Goal: Task Accomplishment & Management: Use online tool/utility

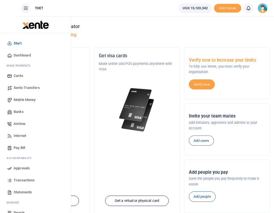
click at [21, 113] on span "Banks" at bounding box center [19, 111] width 10 height 5
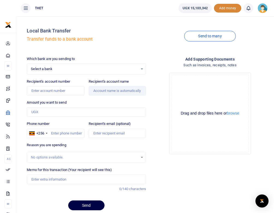
click at [225, 8] on span "Add money" at bounding box center [227, 8] width 27 height 9
